Goal: Task Accomplishment & Management: Manage account settings

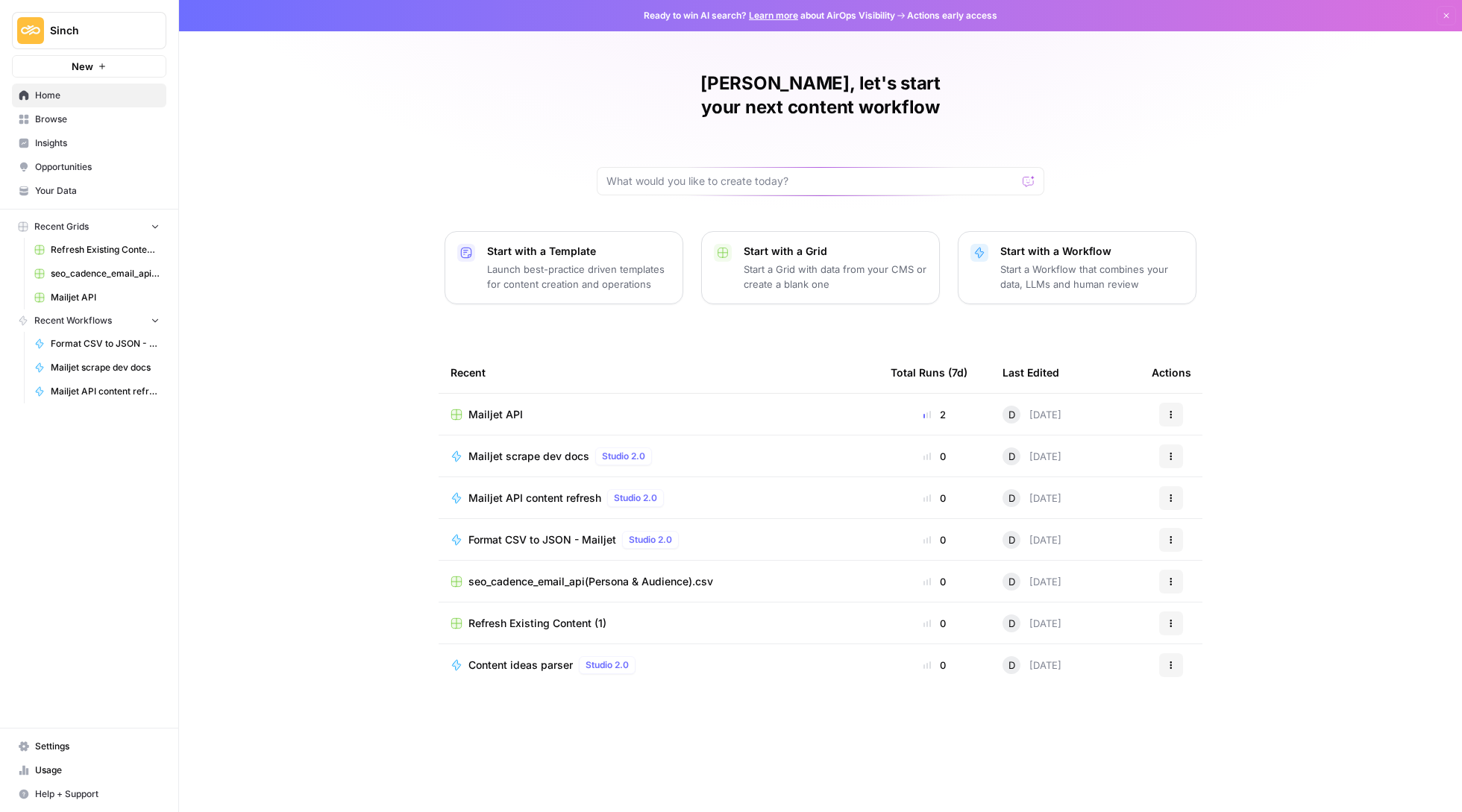
click at [58, 743] on span "Settings" at bounding box center [97, 747] width 125 height 14
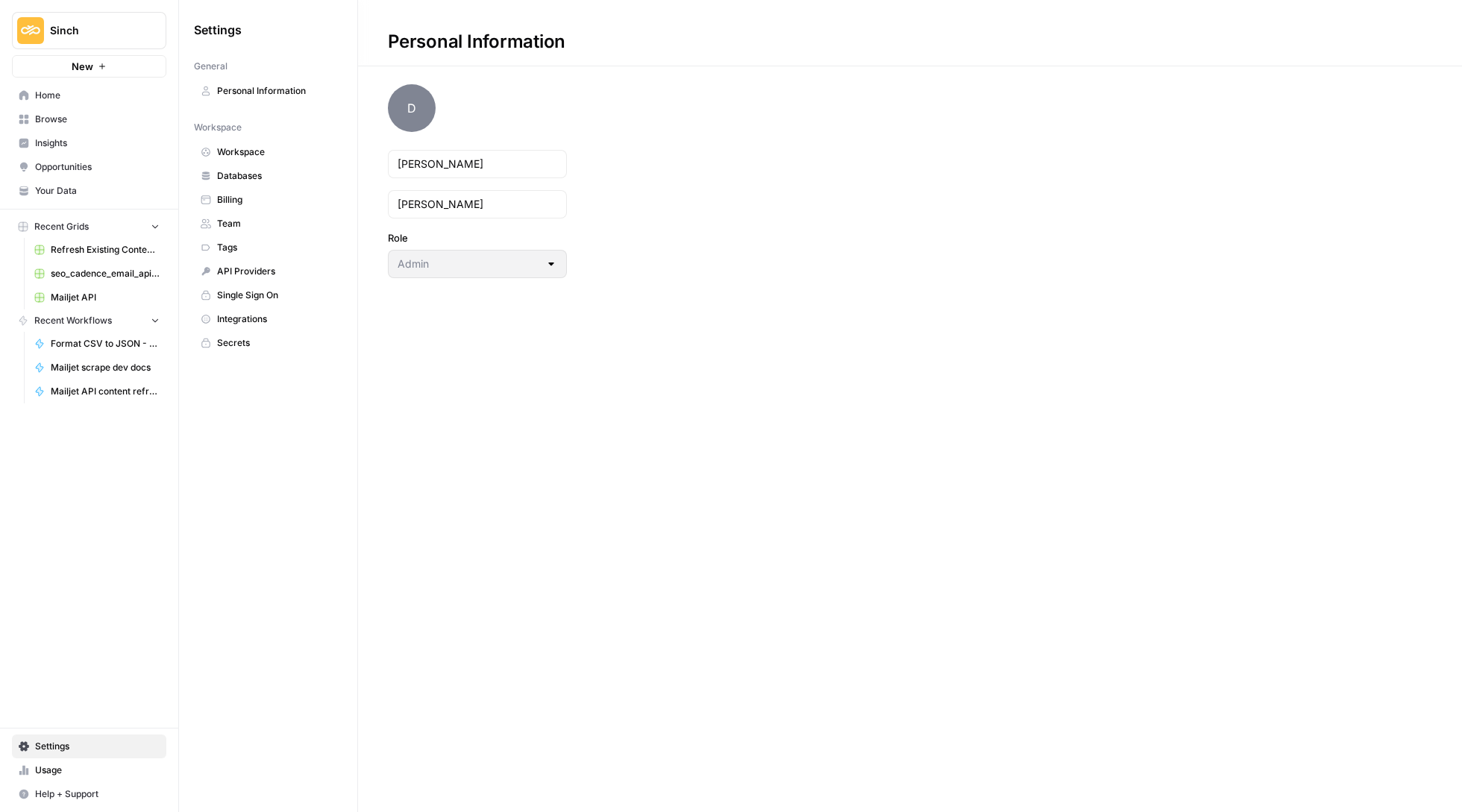
click at [284, 231] on link "Team" at bounding box center [267, 223] width 148 height 24
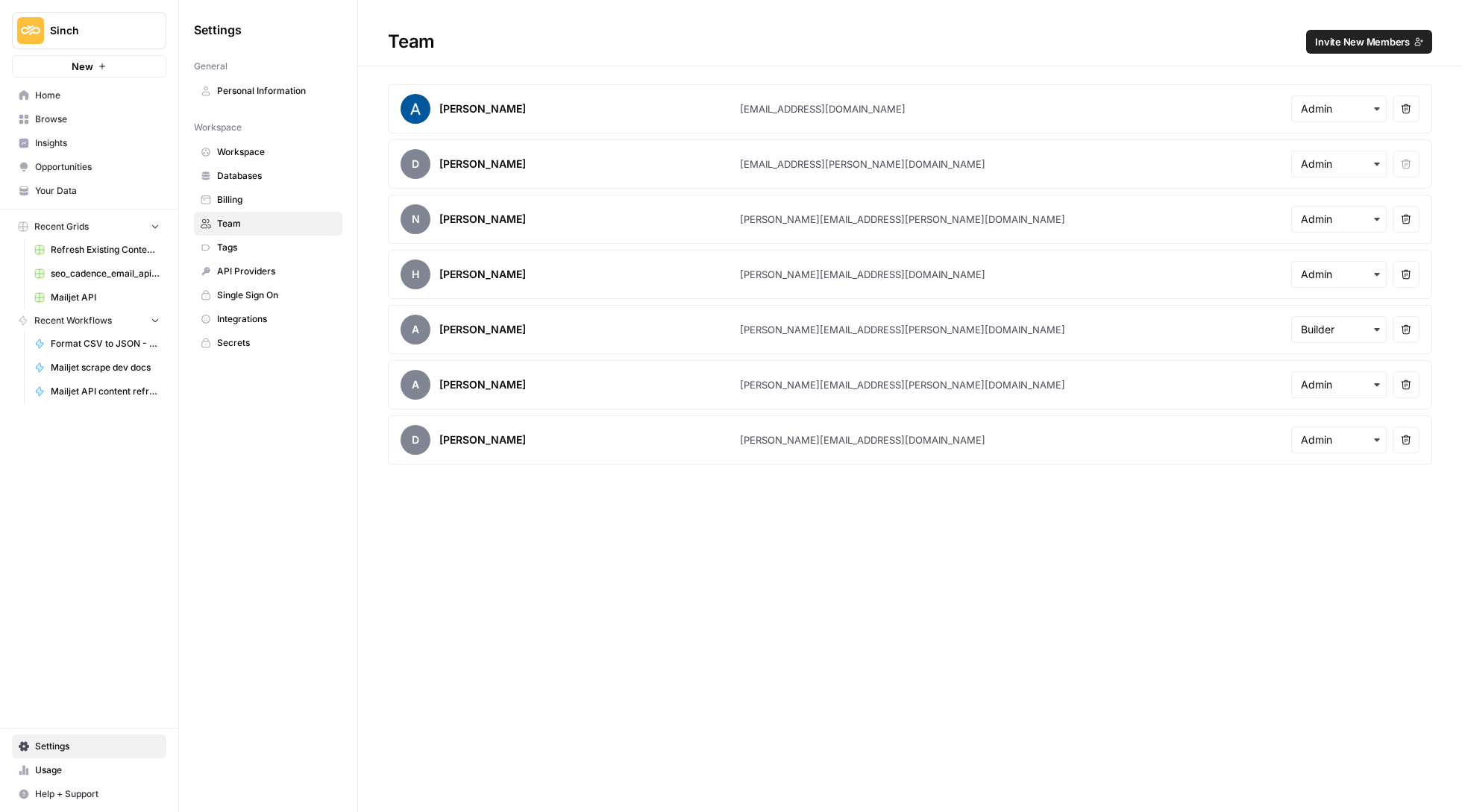
click at [1359, 43] on span "Invite New Members" at bounding box center [1363, 41] width 94 height 15
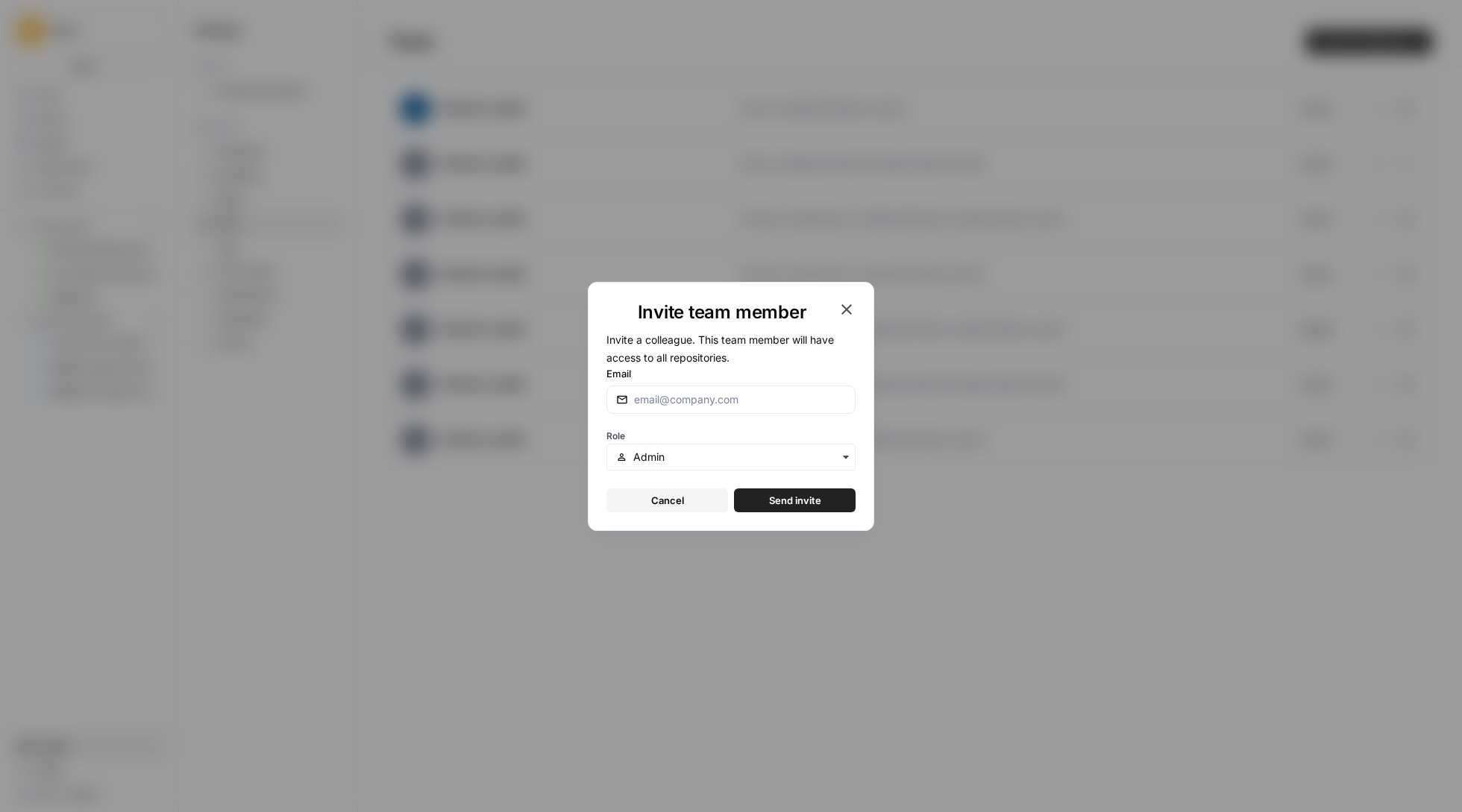
click at [846, 312] on icon "button" at bounding box center [847, 310] width 18 height 18
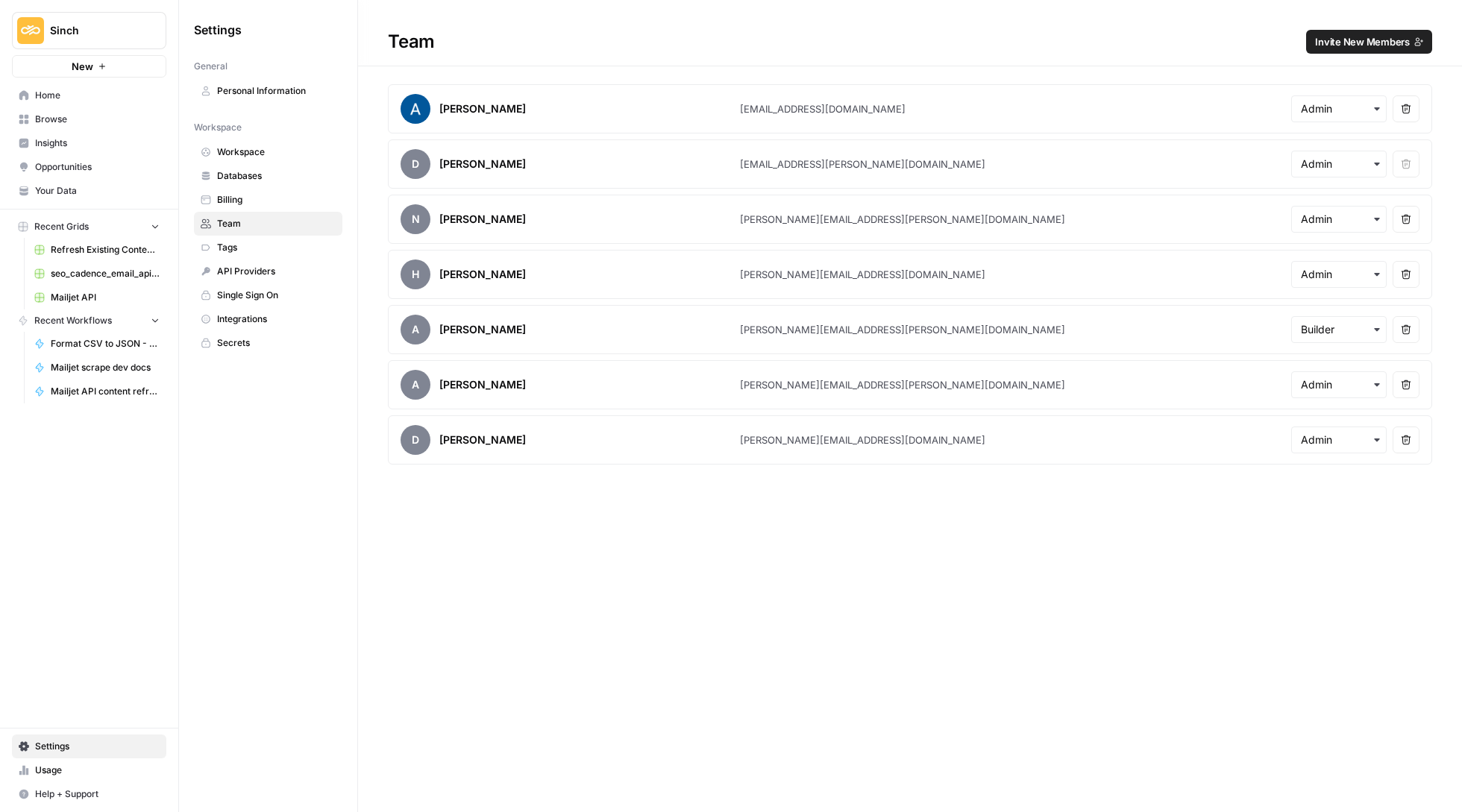
click at [130, 34] on span "Sinch" at bounding box center [95, 30] width 90 height 15
click at [120, 129] on span "Mailjet" at bounding box center [144, 136] width 197 height 15
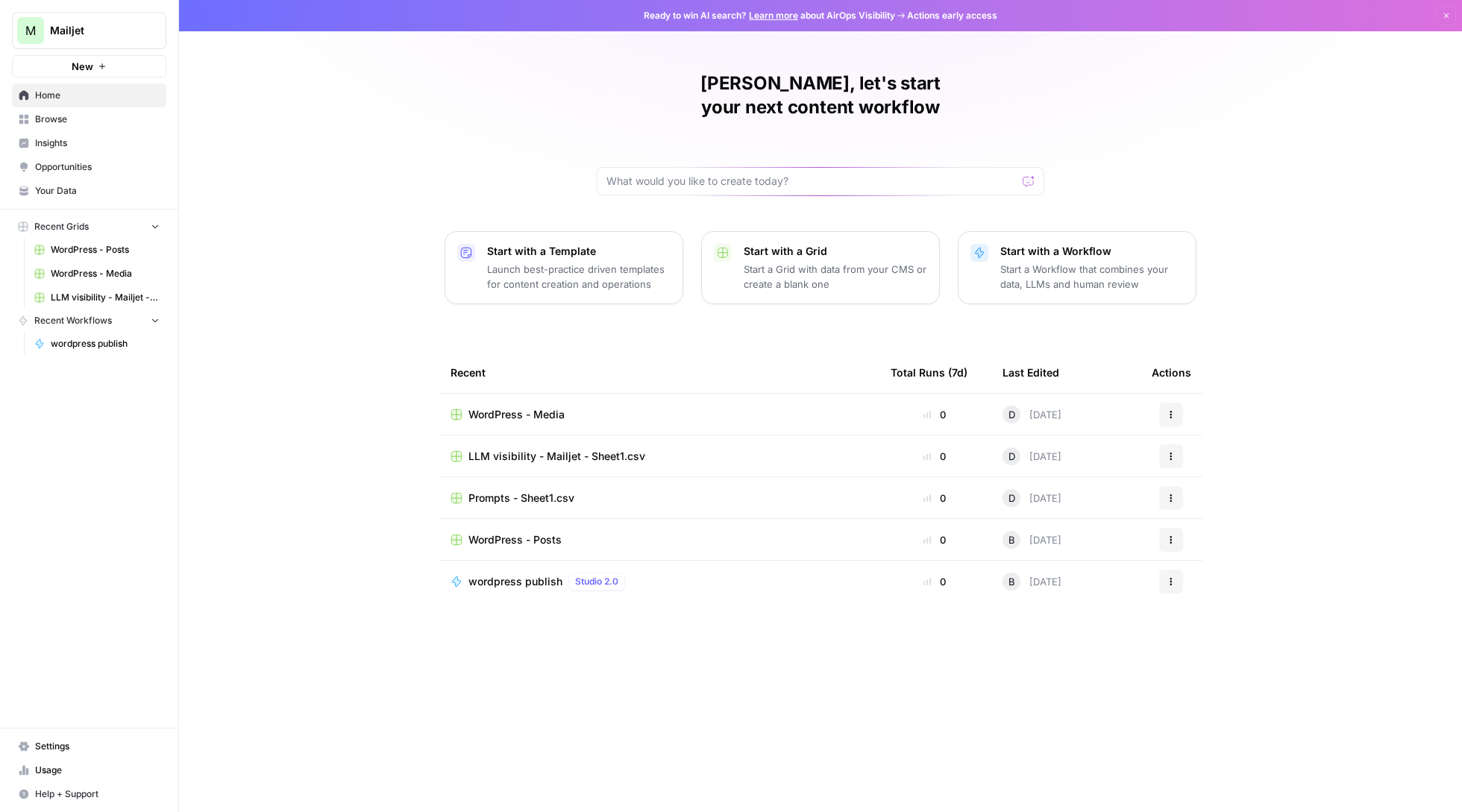
click at [48, 740] on span "Settings" at bounding box center [97, 747] width 125 height 14
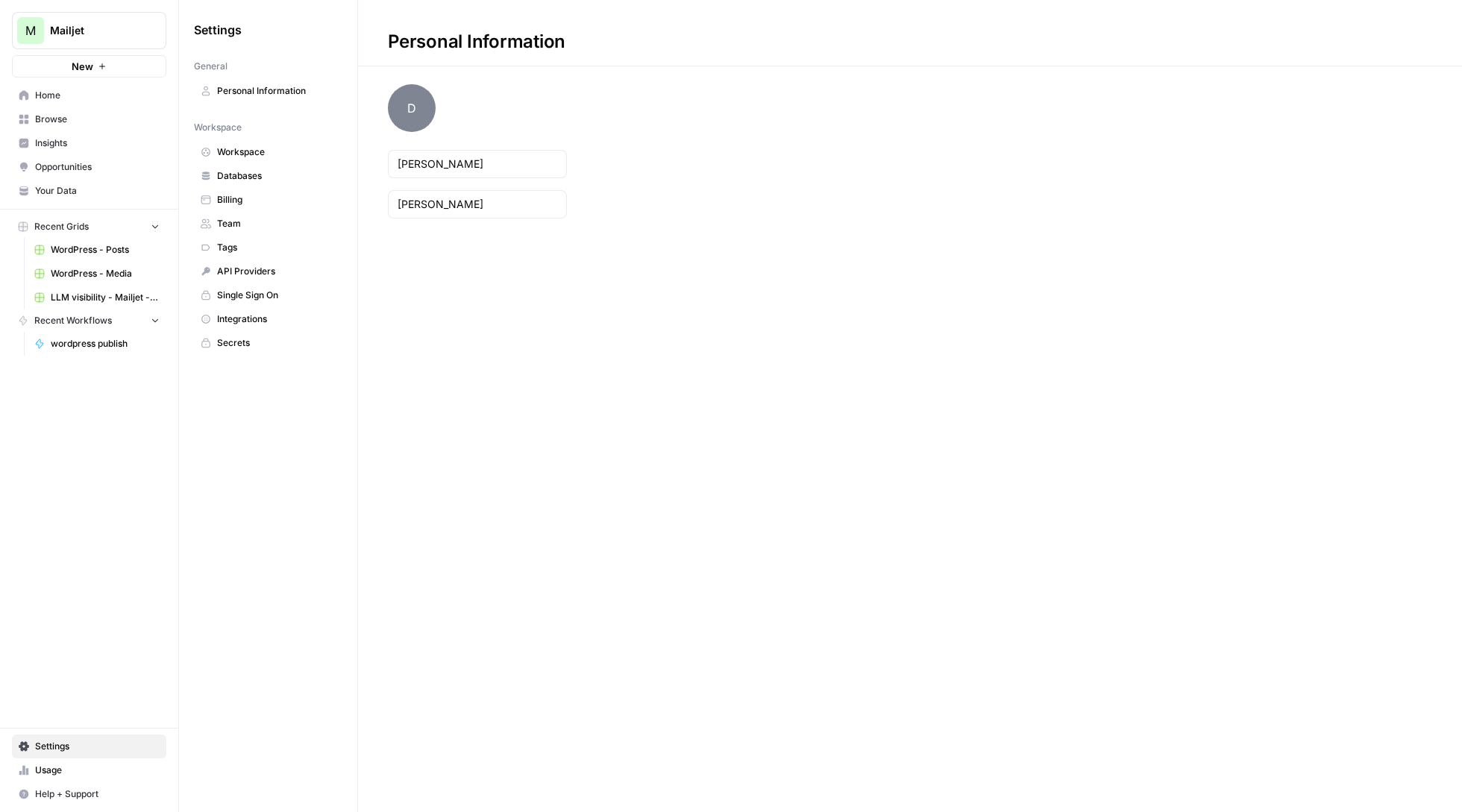
click at [260, 224] on span "Team" at bounding box center [276, 224] width 119 height 14
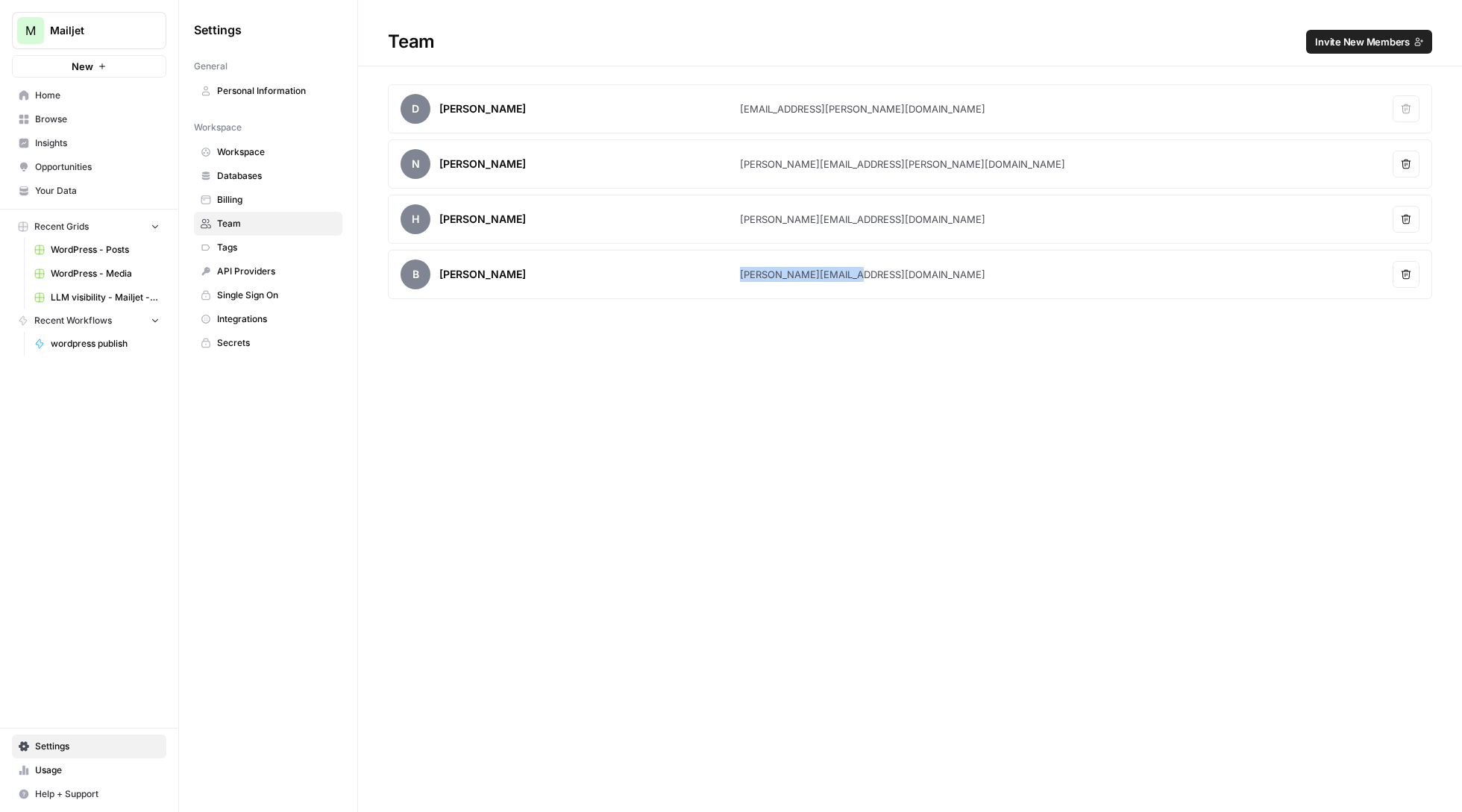
drag, startPoint x: 846, startPoint y: 280, endPoint x: 740, endPoint y: 278, distance: 106.0
click at [740, 278] on article "B Bogdan Dinu bogdan.dinu@sinch.com Remove user" at bounding box center [910, 274] width 1044 height 49
copy div "[PERSON_NAME][EMAIL_ADDRESS][DOMAIN_NAME]"
click at [84, 27] on span "Mailjet" at bounding box center [95, 30] width 90 height 15
click at [97, 144] on span "Sinch" at bounding box center [144, 136] width 197 height 15
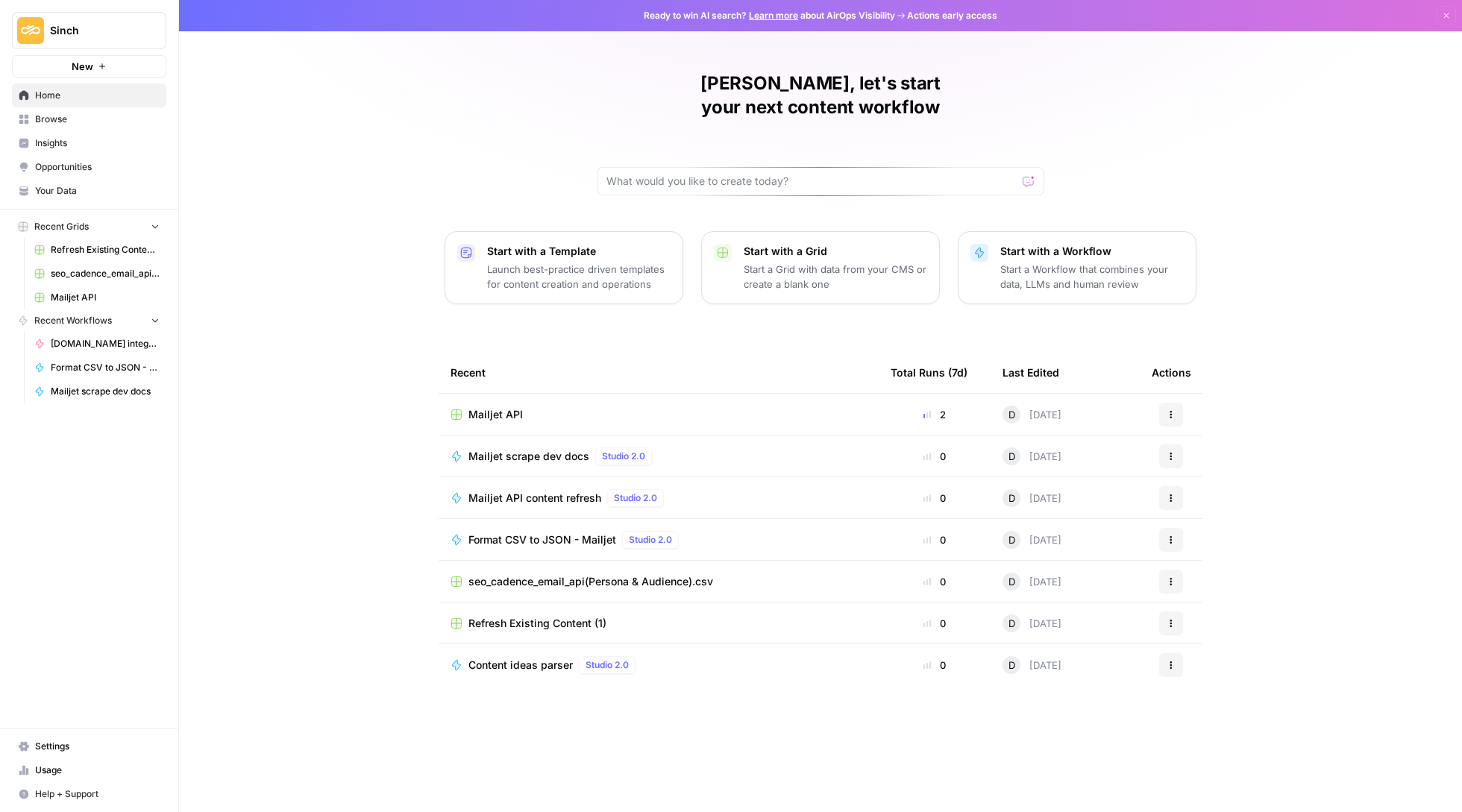
click at [35, 750] on span "Settings" at bounding box center [97, 747] width 125 height 14
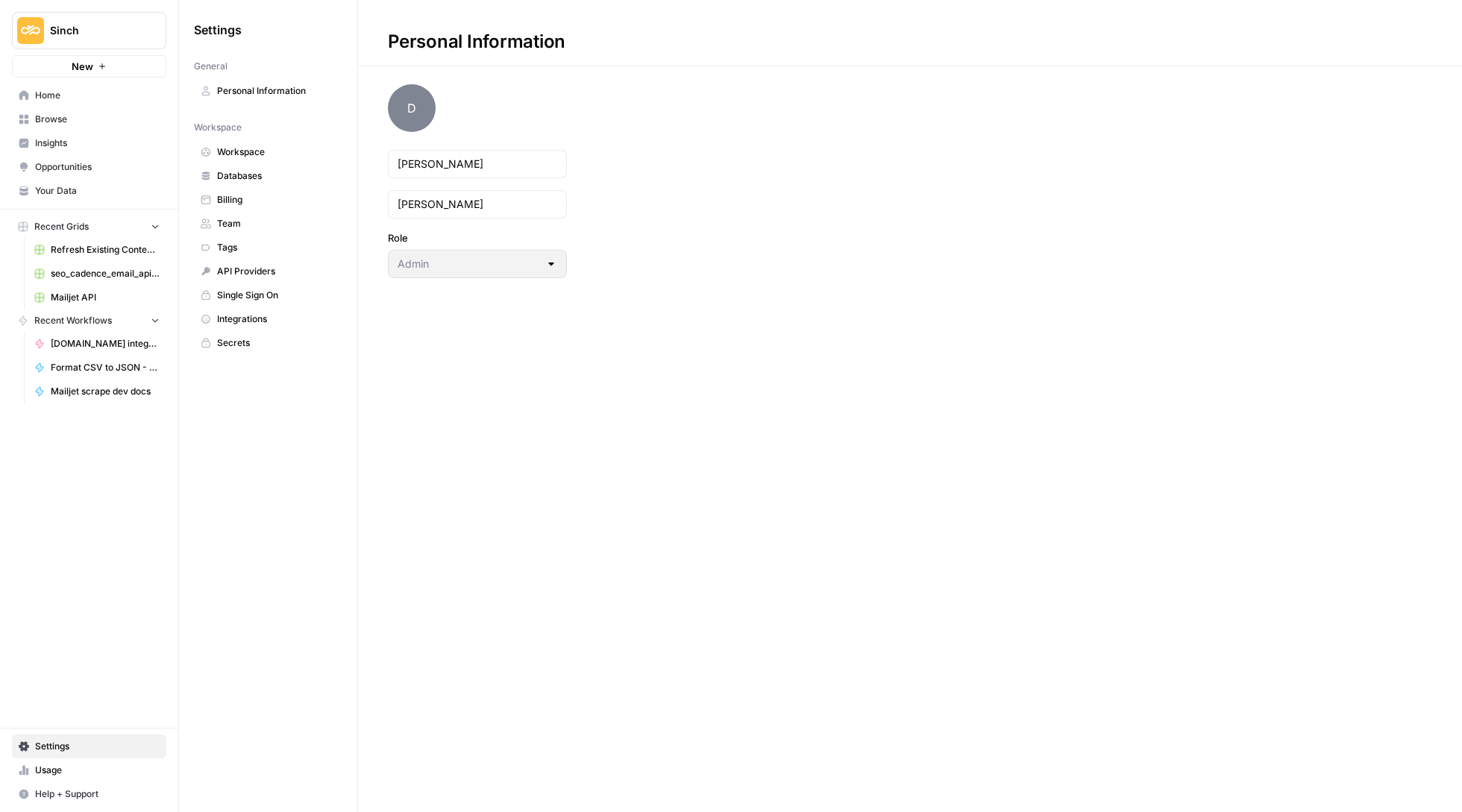
click at [240, 231] on link "Team" at bounding box center [267, 223] width 148 height 24
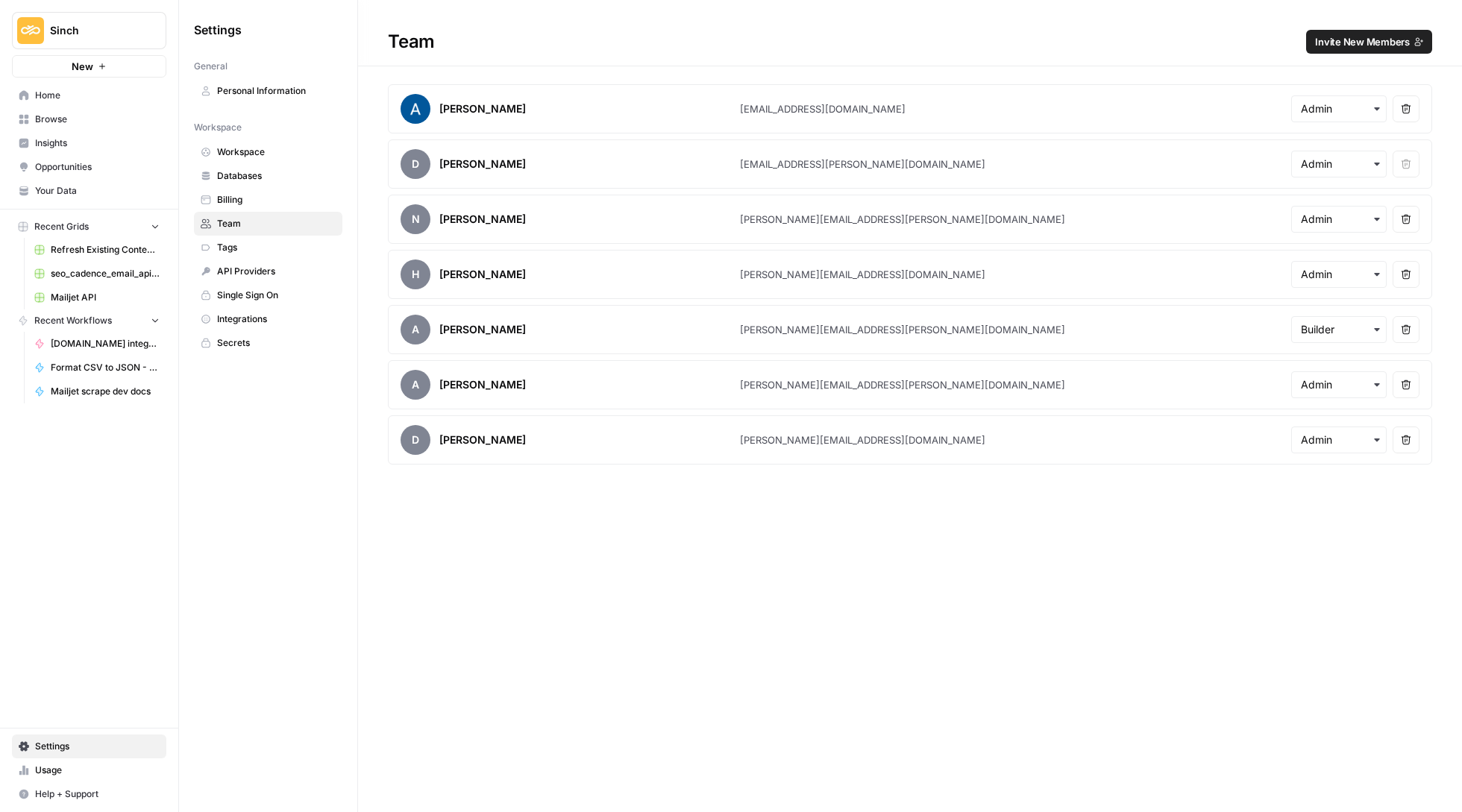
click at [1329, 41] on span "Invite New Members" at bounding box center [1363, 41] width 94 height 15
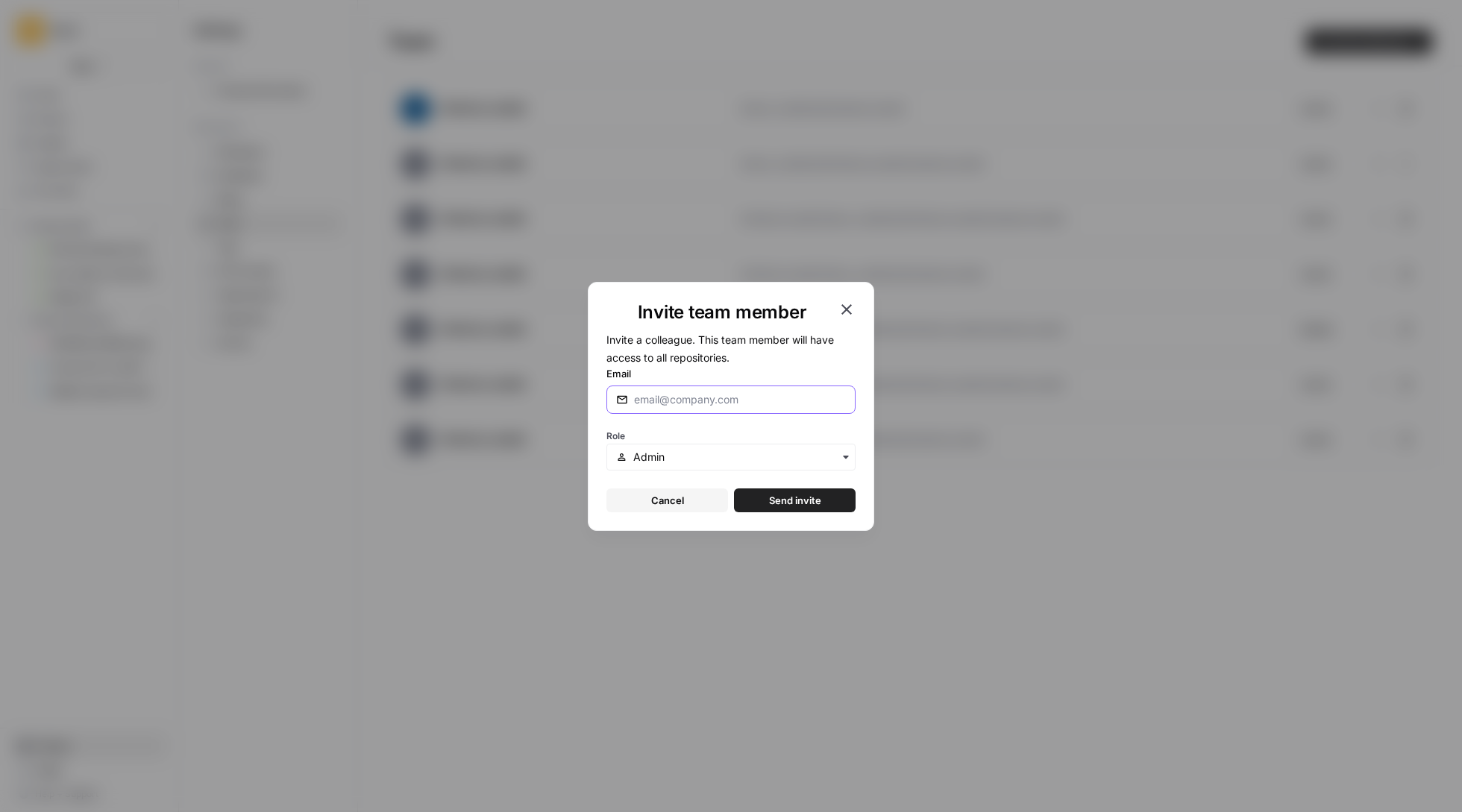
click at [732, 395] on input "Email" at bounding box center [739, 399] width 211 height 15
paste input "[PERSON_NAME][EMAIL_ADDRESS][DOMAIN_NAME]"
type input "[PERSON_NAME][EMAIL_ADDRESS][DOMAIN_NAME]"
click at [744, 445] on div "button" at bounding box center [731, 456] width 249 height 27
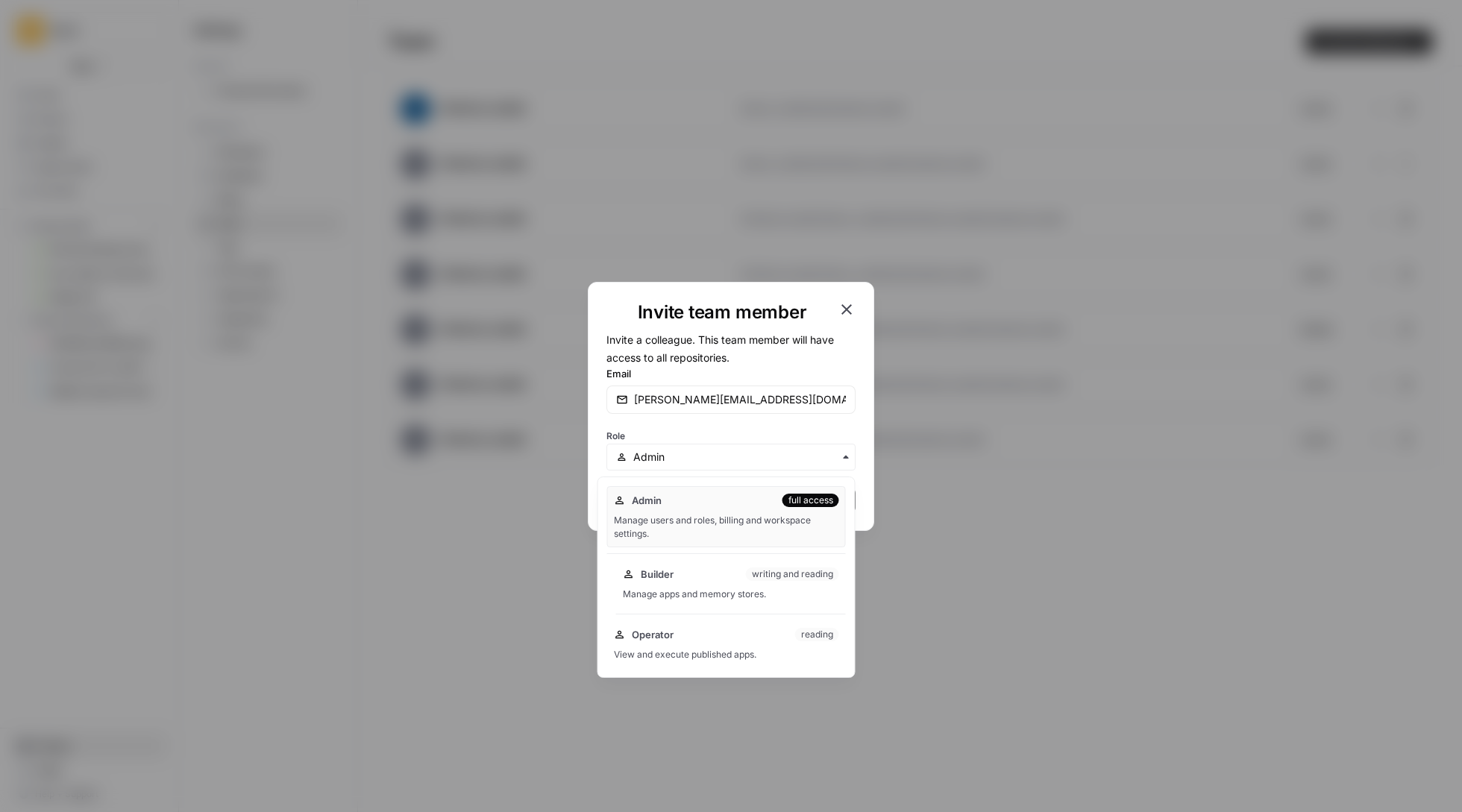
click at [762, 583] on div "Builder writing and reading Manage apps and memory stores." at bounding box center [731, 584] width 230 height 48
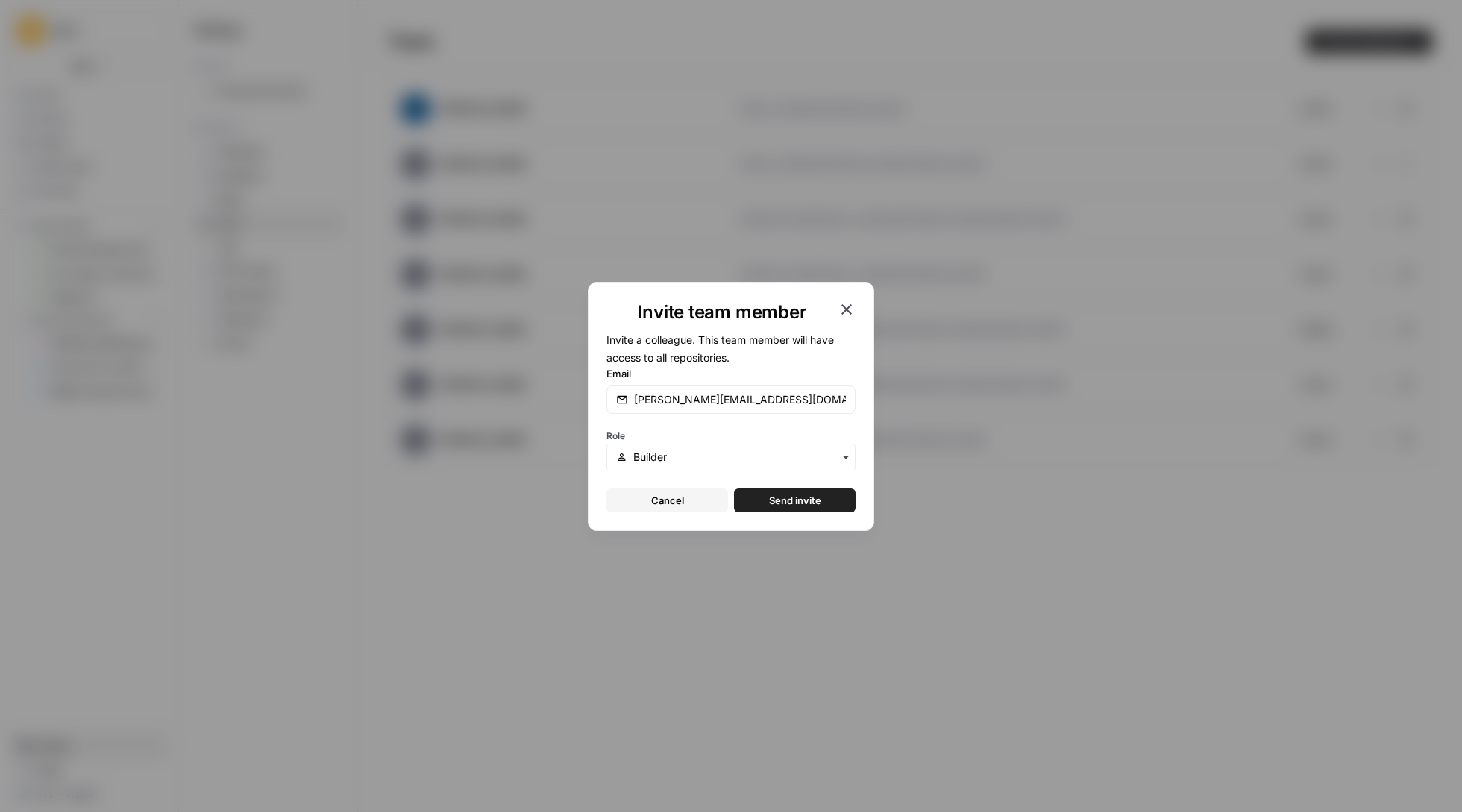
click at [815, 502] on span "Send invite" at bounding box center [794, 500] width 52 height 15
